Goal: Check status: Check status

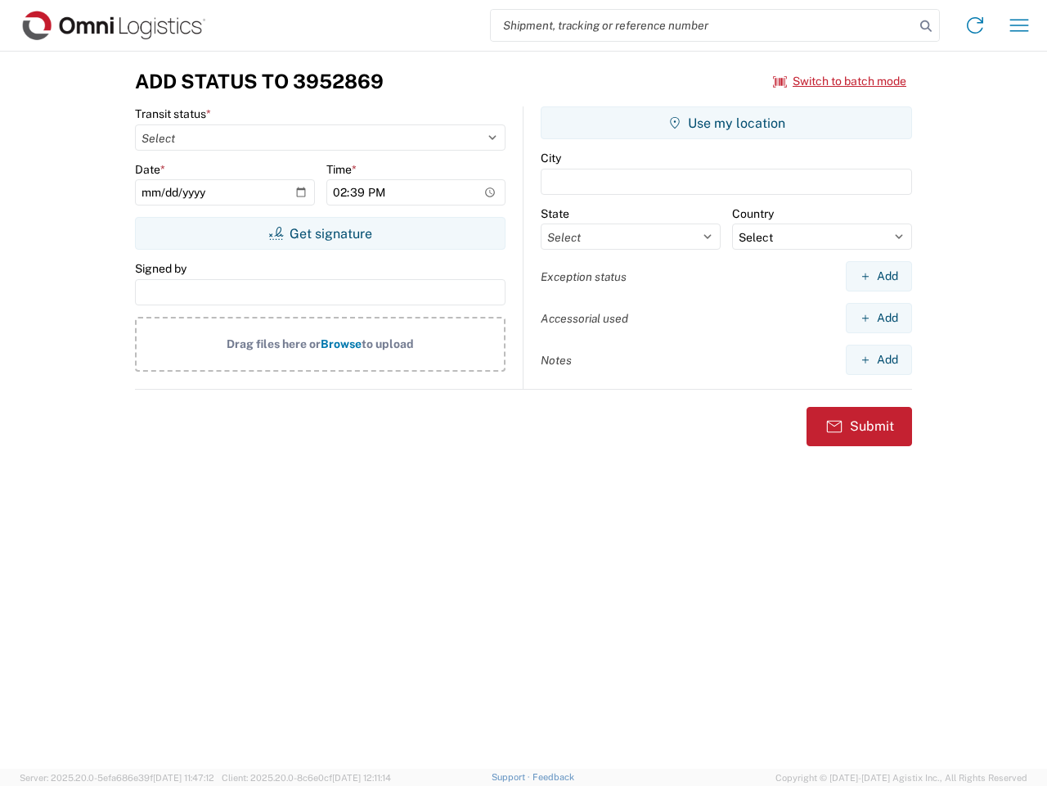
click at [703, 25] on input "search" at bounding box center [703, 25] width 424 height 31
click at [926, 26] on icon at bounding box center [926, 26] width 23 height 23
click at [975, 25] on icon at bounding box center [975, 25] width 26 height 26
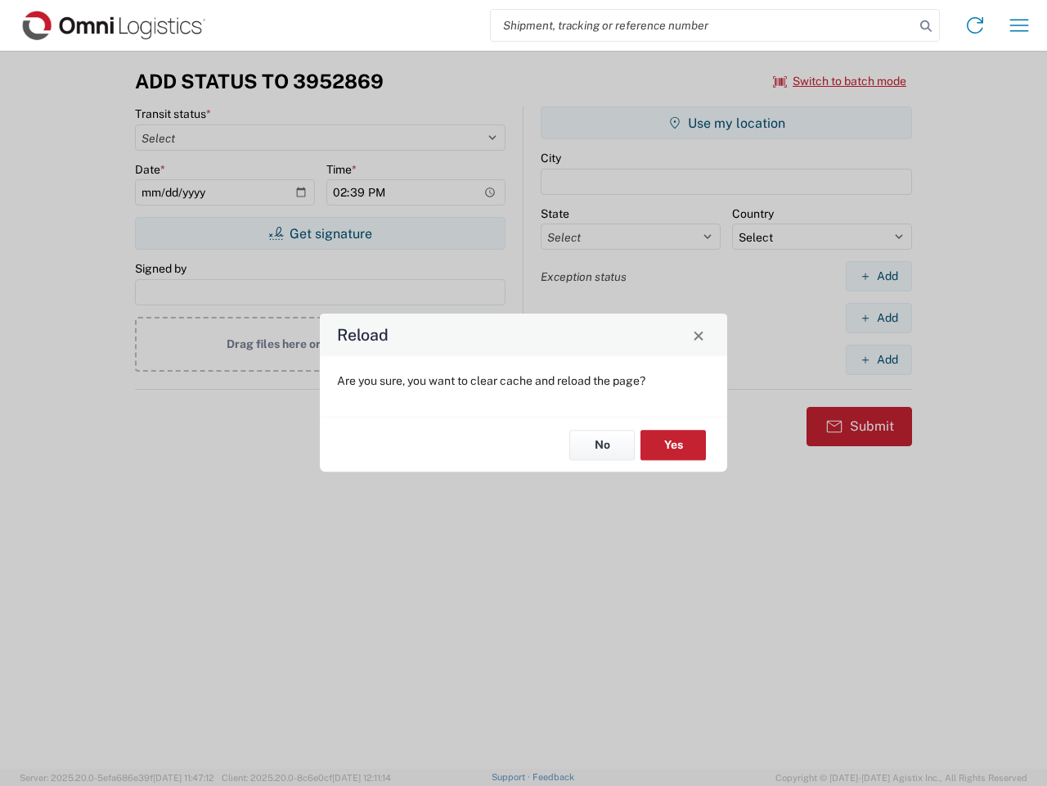
click at [1020, 25] on agx-block-ui "Shipment request Shipment tracking Transit update Batch process Add Status to 3…" at bounding box center [523, 393] width 1047 height 786
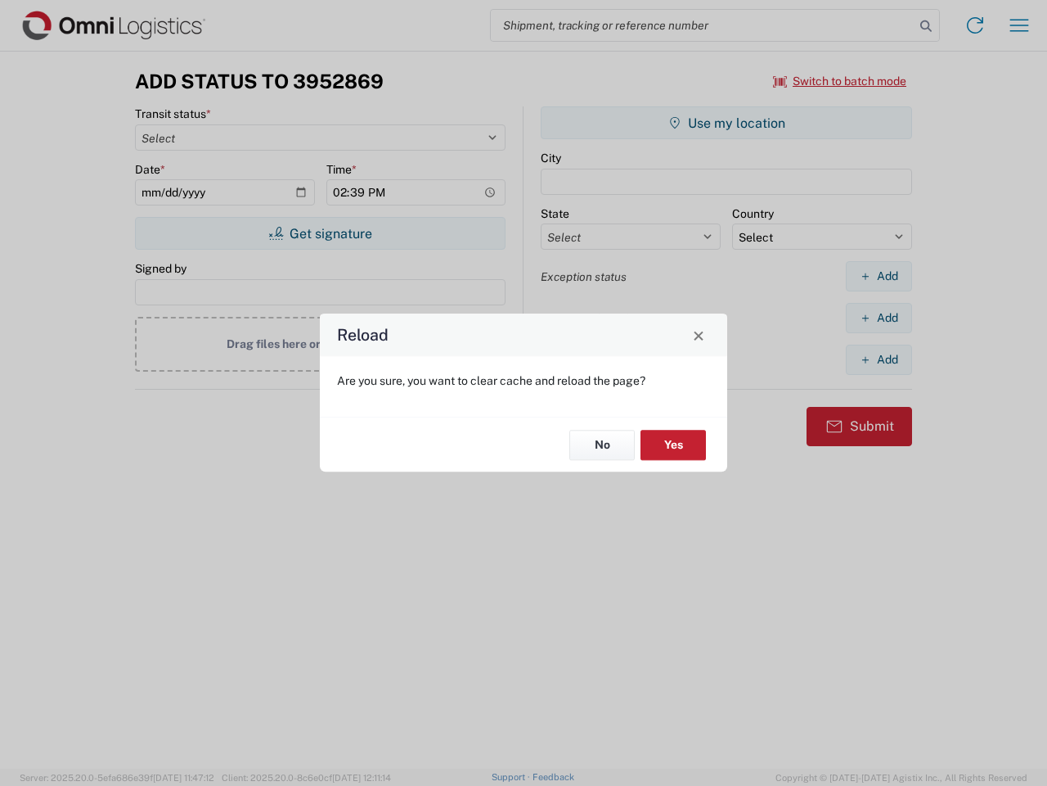
click at [840, 81] on div "Reload Are you sure, you want to clear cache and reload the page? No Yes" at bounding box center [523, 393] width 1047 height 786
click at [320, 233] on div "Reload Are you sure, you want to clear cache and reload the page? No Yes" at bounding box center [523, 393] width 1047 height 786
click at [727, 123] on div "Reload Are you sure, you want to clear cache and reload the page? No Yes" at bounding box center [523, 393] width 1047 height 786
click at [879, 276] on div "Reload Are you sure, you want to clear cache and reload the page? No Yes" at bounding box center [523, 393] width 1047 height 786
click at [879, 317] on div "Reload Are you sure, you want to clear cache and reload the page? No Yes" at bounding box center [523, 393] width 1047 height 786
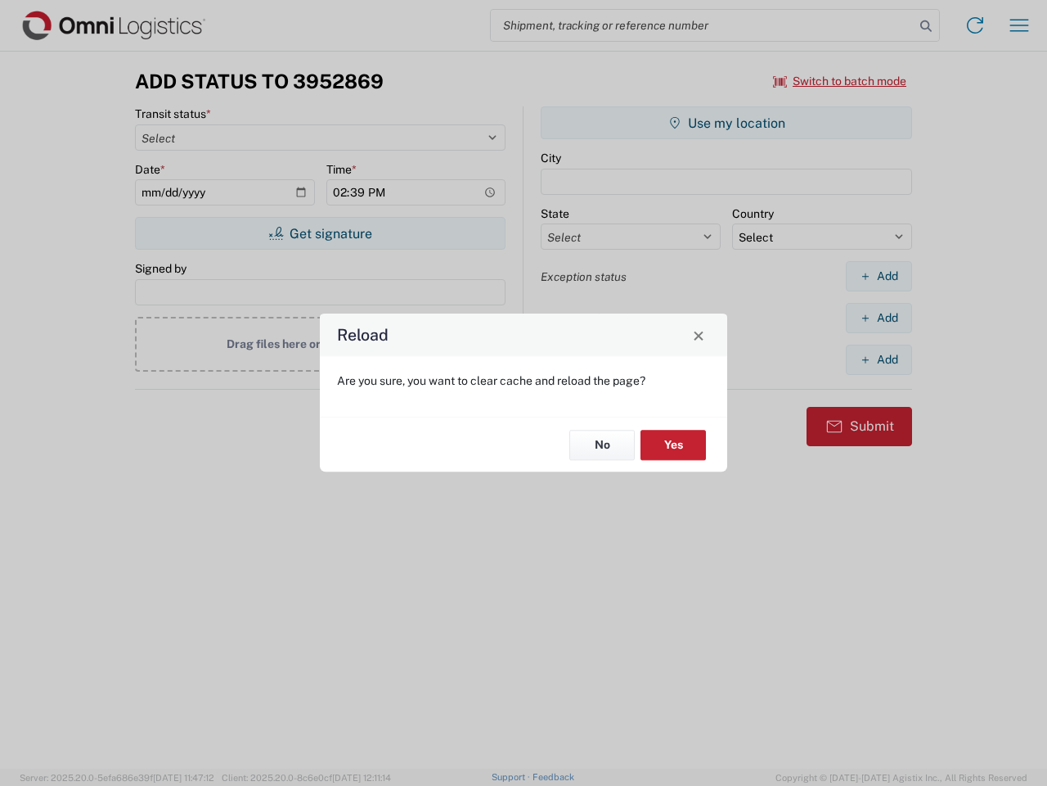
click at [879, 359] on div "Reload Are you sure, you want to clear cache and reload the page? No Yes" at bounding box center [523, 393] width 1047 height 786
